Goal: Find specific page/section: Find specific page/section

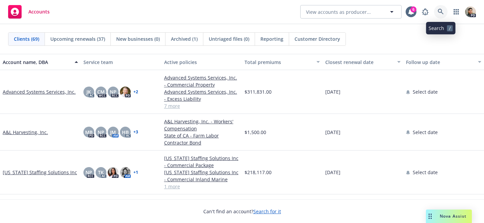
click at [442, 12] on icon at bounding box center [441, 12] width 6 height 6
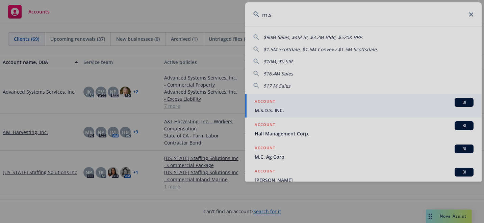
type input "m.s"
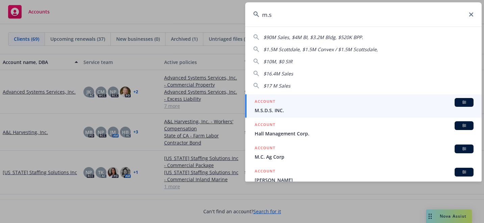
click at [301, 22] on input "m.s" at bounding box center [363, 14] width 236 height 24
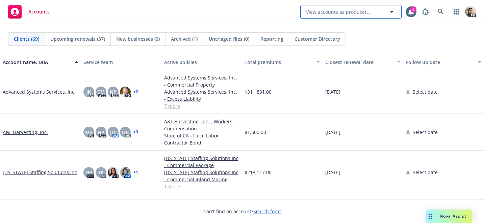
click at [342, 14] on span "View accounts as producer..." at bounding box center [338, 11] width 65 height 7
type input "m"
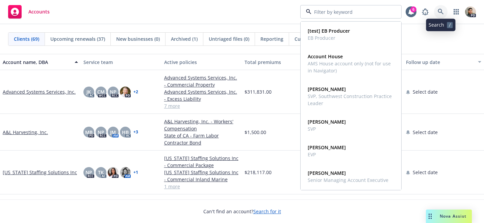
click at [439, 9] on icon at bounding box center [441, 12] width 6 height 6
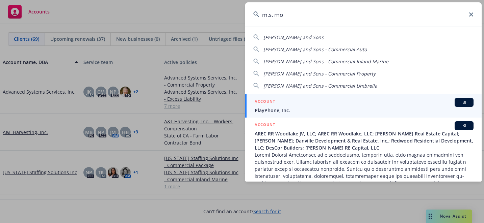
click at [308, 37] on span "[PERSON_NAME] and Sons" at bounding box center [293, 37] width 60 height 6
type input "[PERSON_NAME] and Sons"
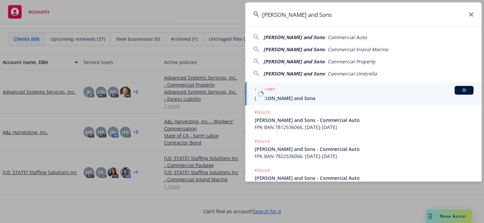
click at [298, 101] on span "[PERSON_NAME] and Sons" at bounding box center [364, 98] width 219 height 7
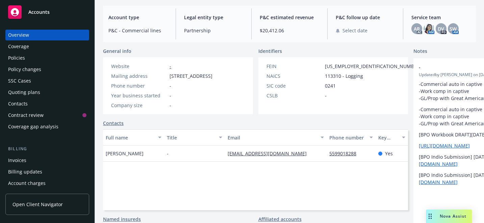
scroll to position [67, 0]
